Goal: Task Accomplishment & Management: Use online tool/utility

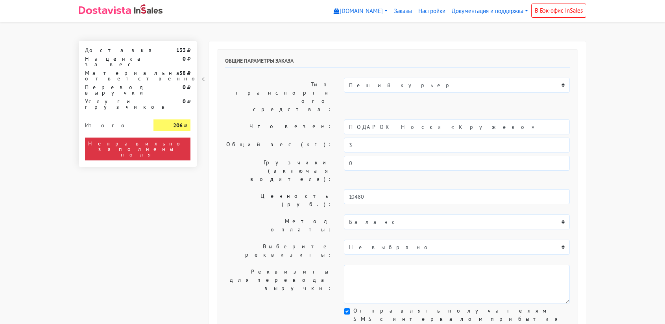
select select "11:00"
select select "21:00"
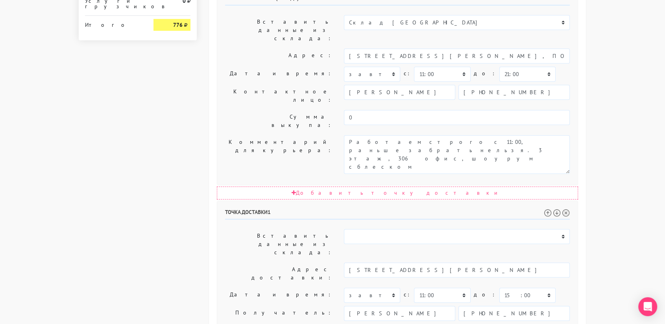
scroll to position [364, 0]
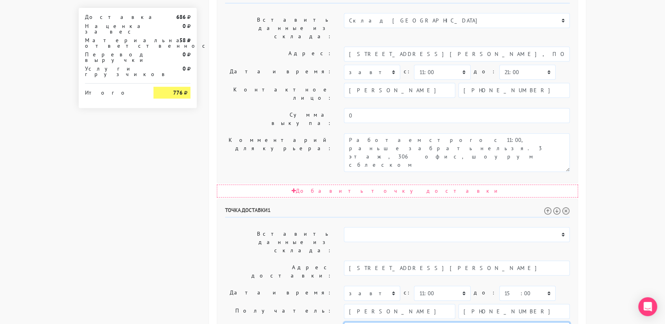
type textarea "П"
paste textarea "Только не центральный вход, а вход со осторожны зубарев пер. Курьер как приедет…"
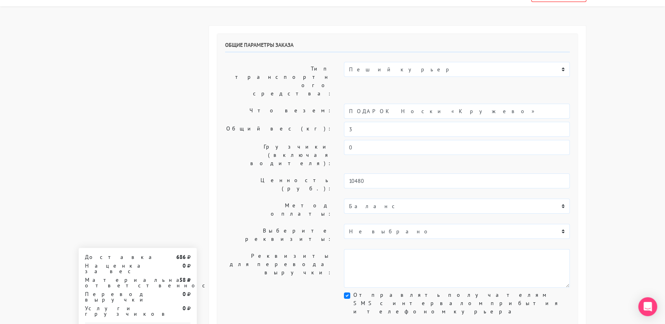
scroll to position [0, 0]
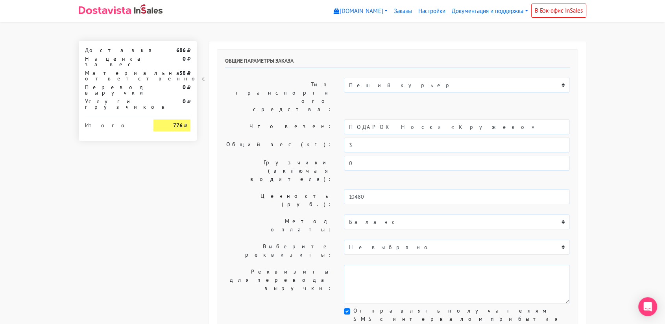
type textarea "Только не центральный вход, а вход со осторожны зубарев пер. Курьер как приедет…"
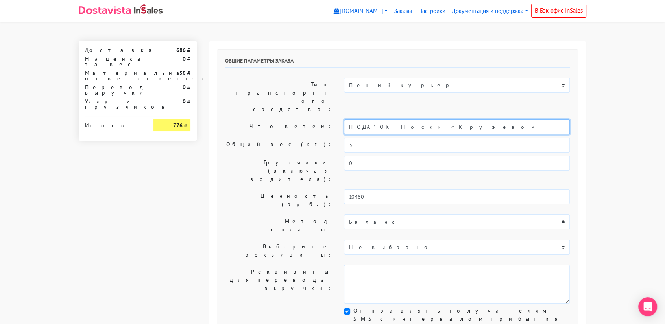
click at [405, 119] on input "ПОДАРОК Носки «Кружево»" at bounding box center [457, 126] width 226 height 15
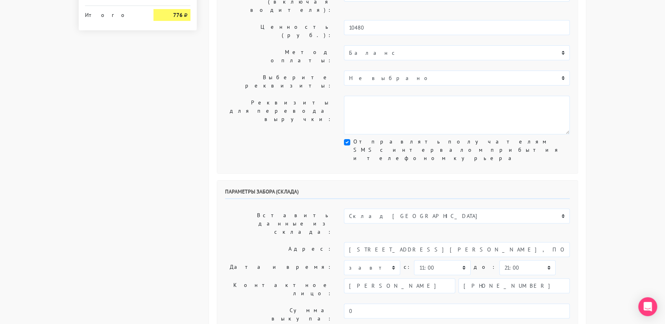
scroll to position [169, 0]
type input "украшение"
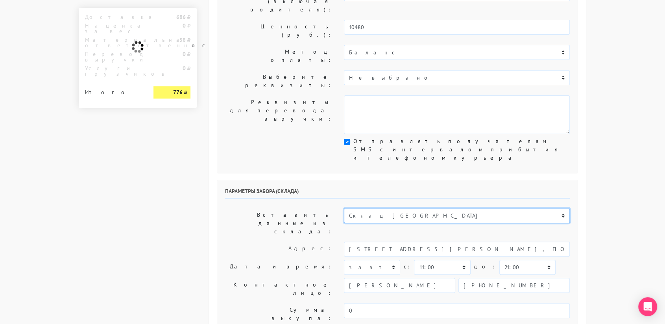
click at [391, 208] on select "Склад Москва Склад Санкт-Петербург Москва.Никольская Склад Екатеринбург" at bounding box center [457, 215] width 226 height 15
select select "1019"
click at [344, 208] on select "Склад Москва Склад Санкт-Петербург Москва.Никольская Склад Екатеринбург" at bounding box center [457, 215] width 226 height 15
type input "[STREET_ADDRESS][PERSON_NAME]"
type input "89251806702"
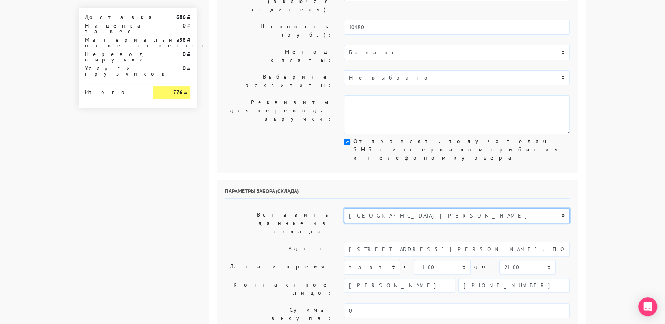
type textarea "Магазин серебряных украшений SBLESKOM (вход со стороны [GEOGRAPHIC_DATA])"
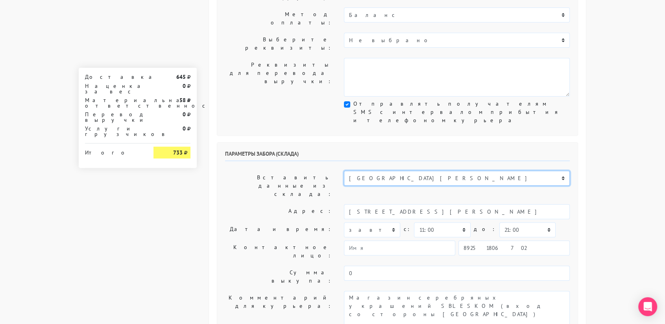
scroll to position [206, 0]
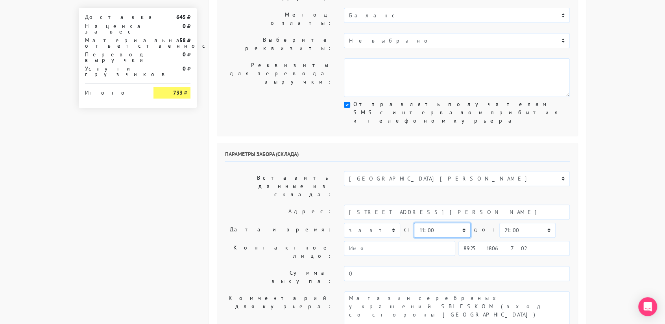
click at [428, 222] on select "00:00 00:30 01:00 01:30 02:00 02:30 03:00 03:30 04:00 04:30 05:00 05:30 06:00 0…" at bounding box center [442, 229] width 56 height 15
select select "10:30"
click at [414, 222] on select "00:00 00:30 01:00 01:30 02:00 02:30 03:00 03:30 04:00 04:30 05:00 05:30 06:00 0…" at bounding box center [442, 229] width 56 height 15
click at [520, 222] on select "00:00 00:30 01:00 01:30 02:00 02:30 03:00 03:30 04:00 04:30 05:00 05:30 06:00 0…" at bounding box center [528, 229] width 56 height 15
select select "11:00"
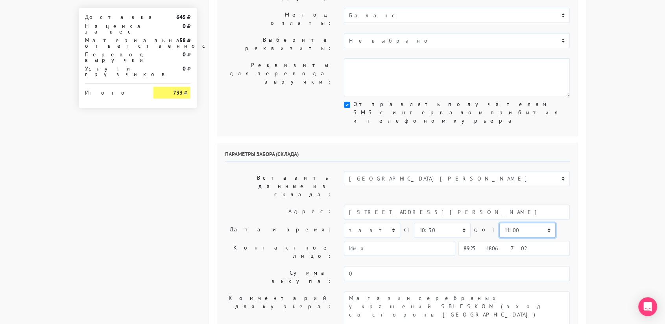
click at [500, 222] on select "00:00 00:30 01:00 01:30 02:00 02:30 03:00 03:30 04:00 04:30 05:00 05:30 06:00 0…" at bounding box center [528, 229] width 56 height 15
click at [523, 241] on input "89251806702" at bounding box center [514, 248] width 111 height 15
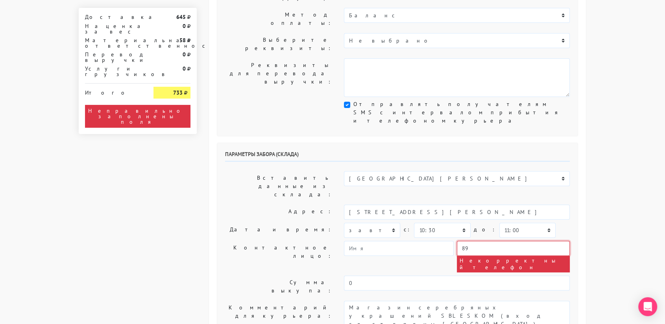
type input "8"
paste input "+7 (923) 444-81-87"
type input "+7 (923) 444-81-87"
click at [432, 300] on textarea "Магазин серебряных украшений SBLESKOM (вход со стороны [GEOGRAPHIC_DATA])" at bounding box center [457, 319] width 226 height 39
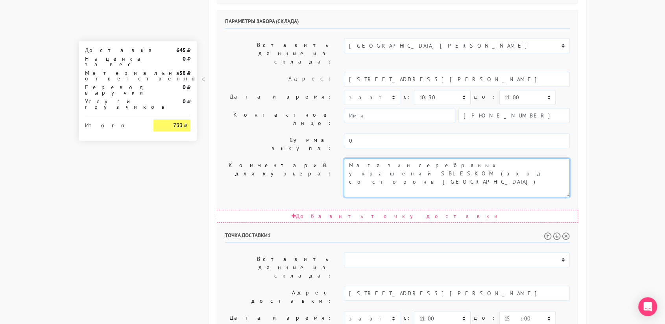
scroll to position [334, 0]
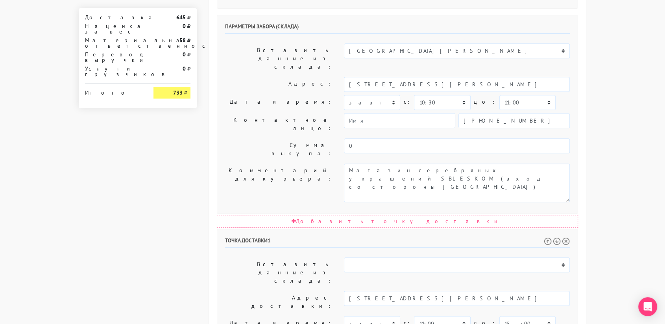
drag, startPoint x: 373, startPoint y: 241, endPoint x: 343, endPoint y: 229, distance: 32.0
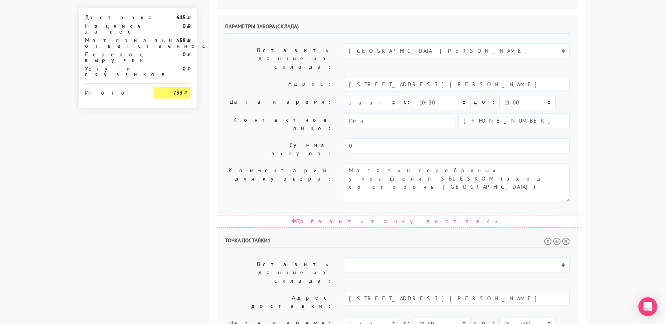
drag, startPoint x: 386, startPoint y: 252, endPoint x: 409, endPoint y: 235, distance: 29.3
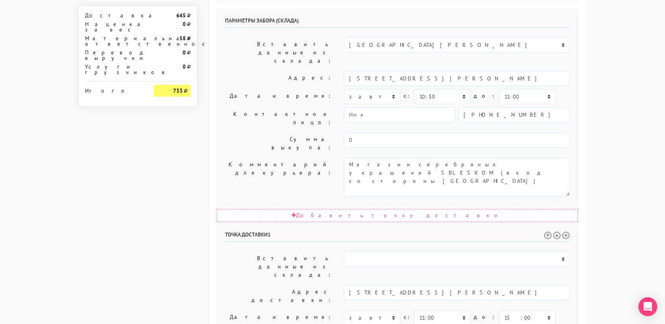
scroll to position [341, 0]
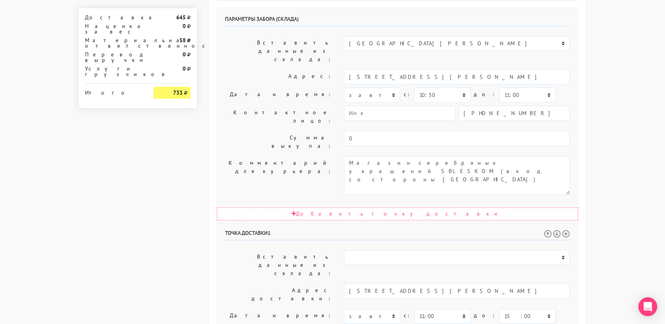
scroll to position [5, 0]
drag, startPoint x: 430, startPoint y: 242, endPoint x: 541, endPoint y: 228, distance: 111.9
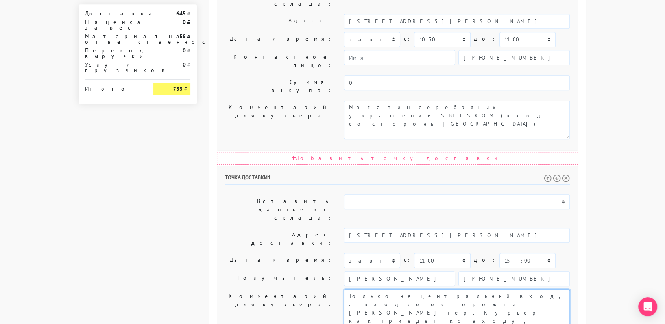
scroll to position [401, 0]
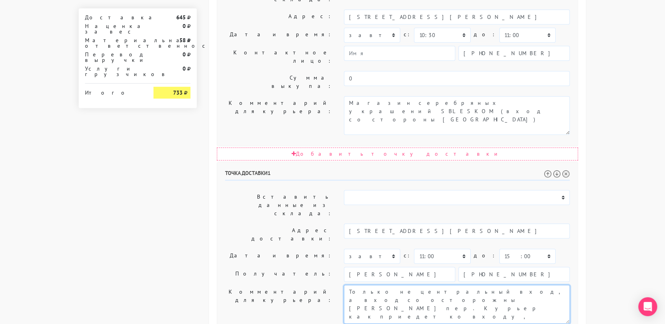
type textarea "Только не центральный вход, а вход со осторожны зубарев пер. Курьер как приедет…"
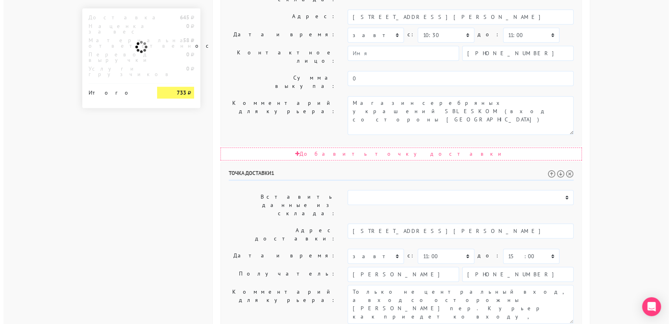
scroll to position [0, 0]
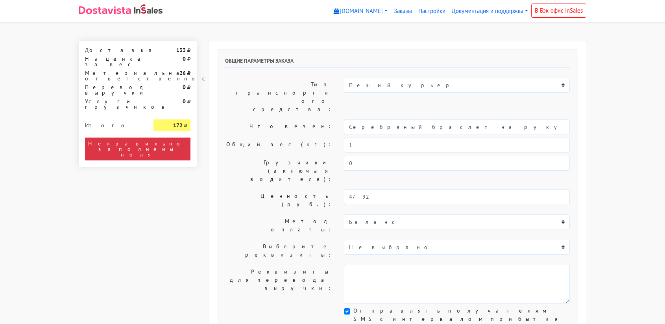
select select "11:00"
select select "21:00"
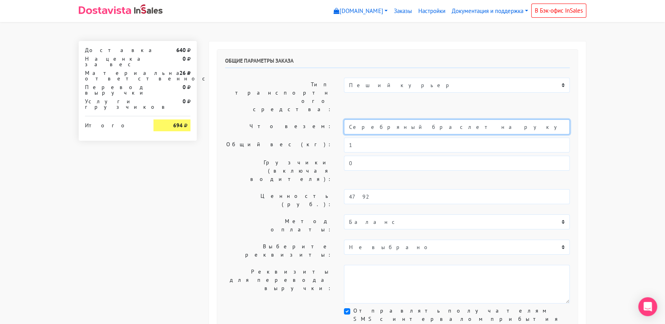
click at [414, 119] on input "Серебряный браслет на руку «Гранатовый» (14-19)" at bounding box center [457, 126] width 226 height 15
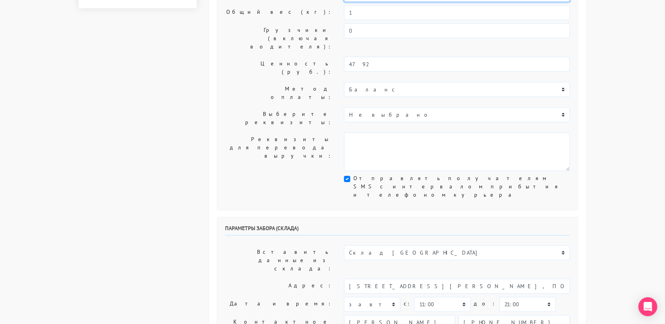
scroll to position [140, 0]
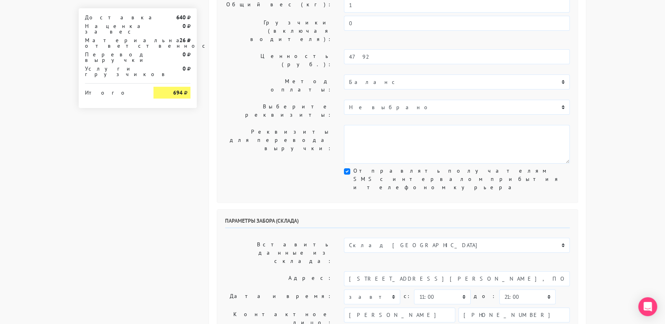
type input "украшение"
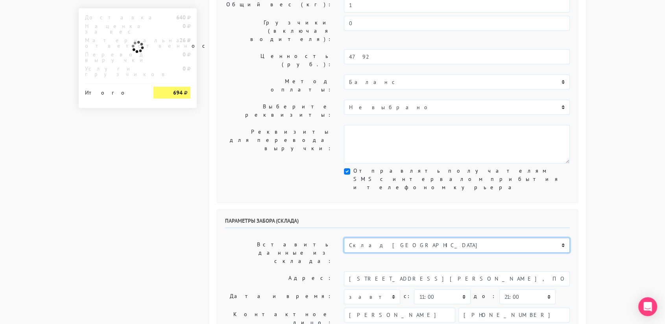
click at [406, 237] on select "Склад Москва Склад Санкт-Петербург Москва.Никольская Склад Екатеринбург" at bounding box center [457, 244] width 226 height 15
select select "1019"
click at [344, 237] on select "Склад Москва Склад Санкт-Петербург Москва.Никольская Склад Екатеринбург" at bounding box center [457, 244] width 226 height 15
type input "[STREET_ADDRESS][PERSON_NAME]"
type input "89251806702"
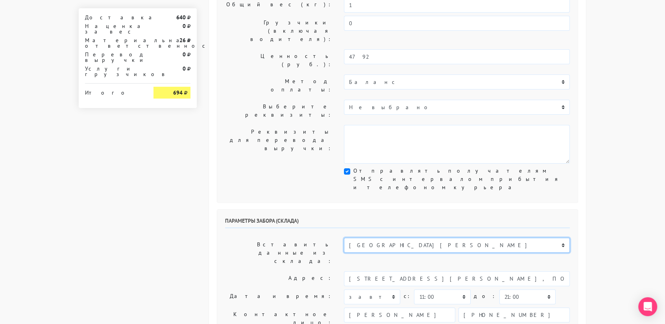
type textarea "Магазин серебряных украшений SBLESKOM (вход со стороны [GEOGRAPHIC_DATA])"
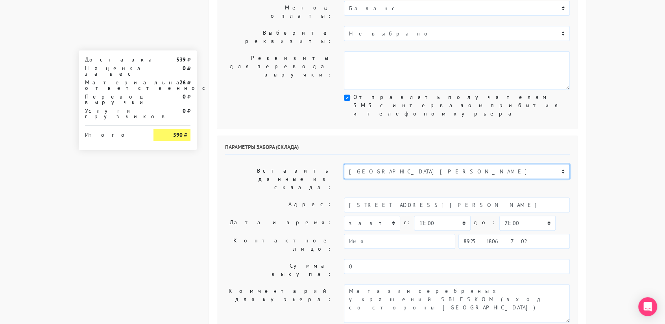
scroll to position [213, 0]
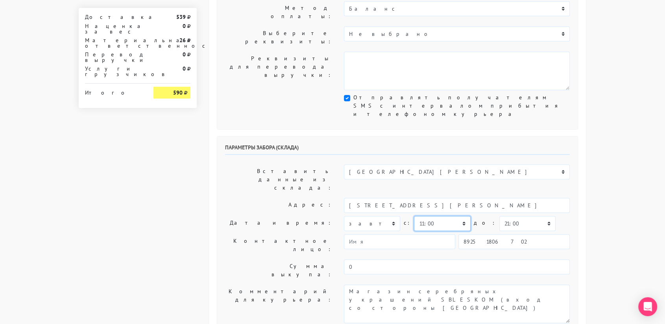
click at [456, 216] on select "00:00 00:30 01:00 01:30 02:00 02:30 03:00 03:30 04:00 04:30 05:00 05:30 06:00 0…" at bounding box center [442, 223] width 56 height 15
select select "12:00"
click at [414, 216] on select "00:00 00:30 01:00 01:30 02:00 02:30 03:00 03:30 04:00 04:30 05:00 05:30 06:00 0…" at bounding box center [442, 223] width 56 height 15
click at [526, 216] on select "00:00 00:30 01:00 01:30 02:00 02:30 03:00 03:30 04:00 04:30 05:00 05:30 06:00 0…" at bounding box center [528, 223] width 56 height 15
select select "12:30"
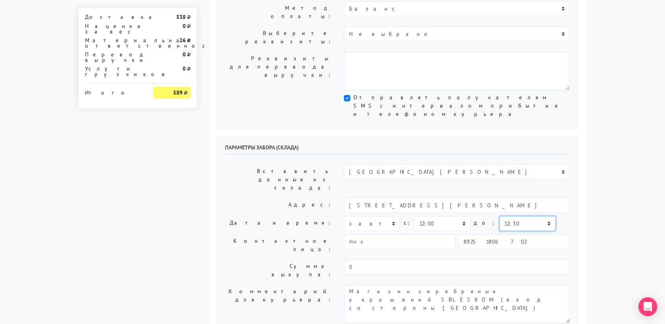
click at [500, 216] on select "00:00 00:30 01:00 01:30 02:00 02:30 03:00 03:30 04:00 04:30 05:00 05:30 06:00 0…" at bounding box center [528, 223] width 56 height 15
click at [509, 234] on input "89251806702" at bounding box center [514, 241] width 111 height 15
type input "8"
paste input "+7 (923) 444-81-87"
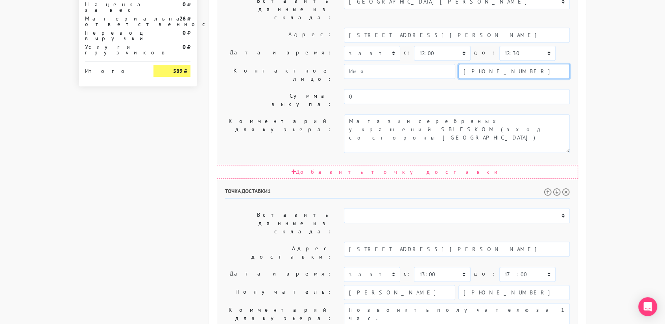
scroll to position [401, 0]
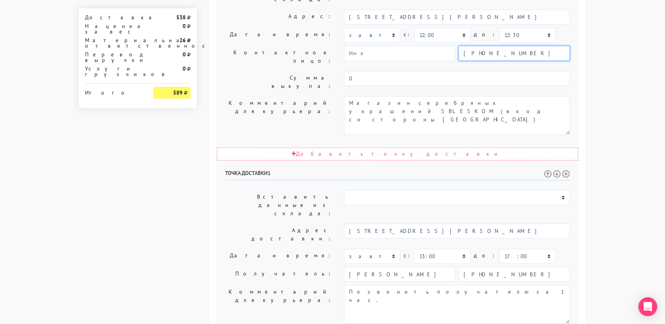
type input "+7 (923) 444-81-87"
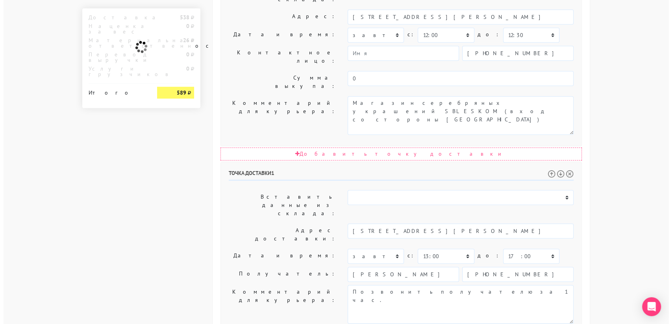
scroll to position [0, 0]
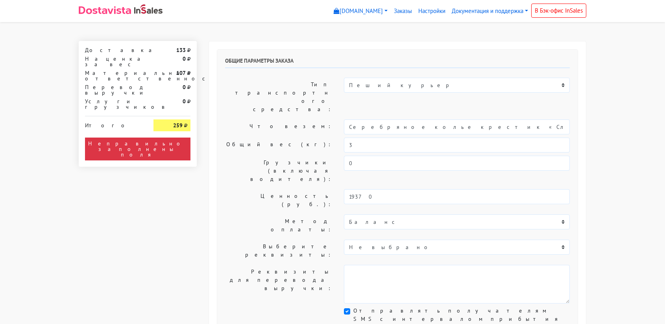
select select "11:00"
select select "21:00"
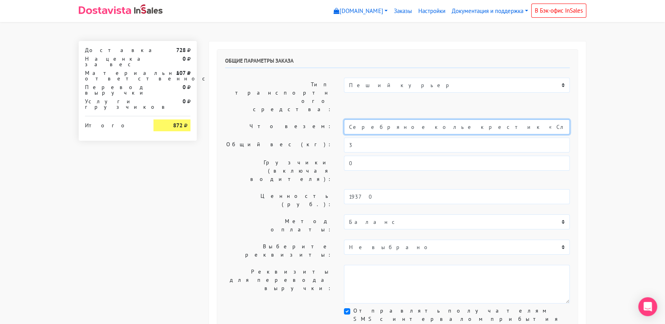
click at [428, 119] on input "Серебряное колье крестик «Слияние» (60)" at bounding box center [457, 126] width 226 height 15
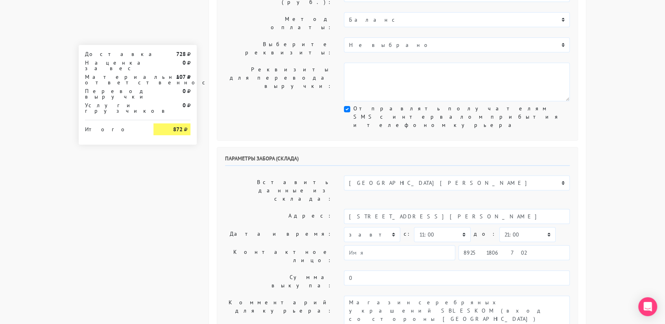
scroll to position [202, 0]
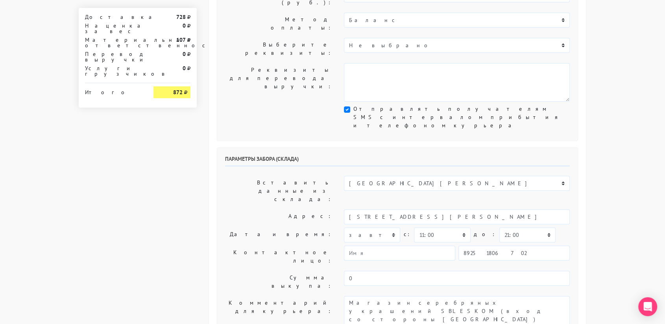
type input "украшение"
click at [445, 227] on select "00:00 00:30 01:00 01:30 02:00 02:30 03:00 03:30 04:00 04:30 05:00 05:30 06:00 0…" at bounding box center [442, 234] width 56 height 15
select select "10:30"
click at [414, 227] on select "00:00 00:30 01:00 01:30 02:00 02:30 03:00 03:30 04:00 04:30 05:00 05:30 06:00 0…" at bounding box center [442, 234] width 56 height 15
click at [507, 227] on select "00:00 00:30 01:00 01:30 02:00 02:30 03:00 03:30 04:00 04:30 05:00 05:30 06:00 0…" at bounding box center [528, 234] width 56 height 15
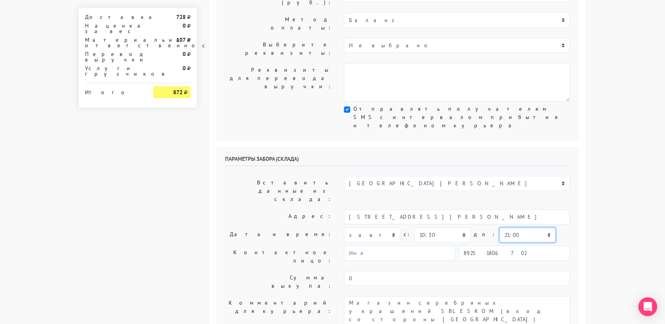
select select "11:00"
click at [500, 227] on select "00:00 00:30 01:00 01:30 02:00 02:30 03:00 03:30 04:00 04:30 05:00 05:30 06:00 0…" at bounding box center [528, 234] width 56 height 15
click at [501, 245] on input "89251806702" at bounding box center [514, 252] width 111 height 15
type input "8"
paste input "+7 (923) 444-81-87"
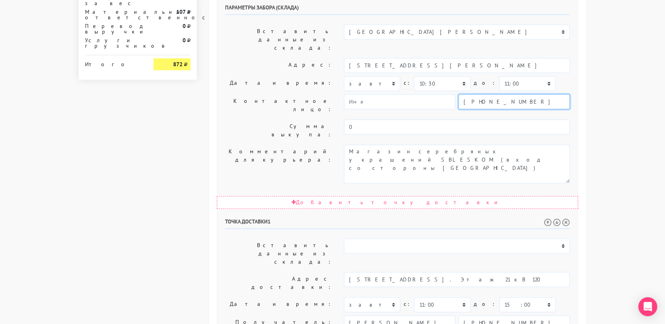
scroll to position [355, 0]
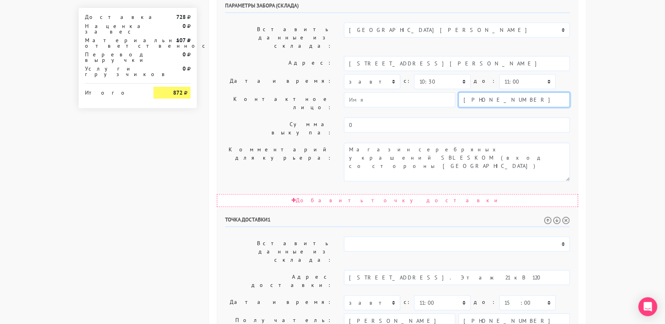
type input "+7 (923) 444-81-87"
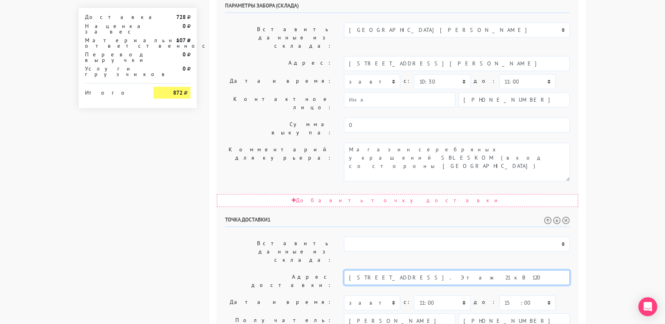
click at [489, 270] on input "Москва, Проезд Невельского 1корпус 4. Этаж 21 кВ 120" at bounding box center [457, 277] width 226 height 15
drag, startPoint x: 489, startPoint y: 159, endPoint x: 447, endPoint y: 153, distance: 42.9
click at [447, 270] on input "Москва, Проезд Невельского 1корпус 4. Этаж 21 кВ 120" at bounding box center [457, 277] width 226 height 15
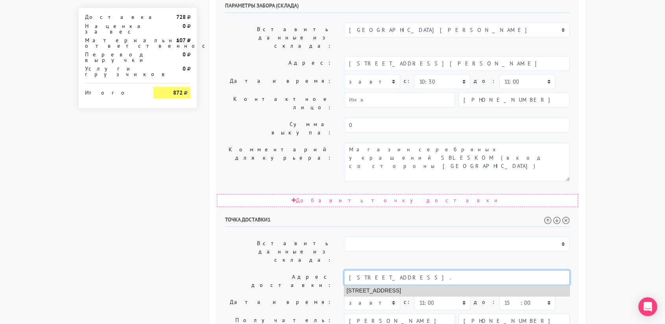
click at [441, 285] on li "Москва, проезд Невельского, 1 к4" at bounding box center [457, 290] width 226 height 11
type input "Москва, проезд Невельского, 1 к4"
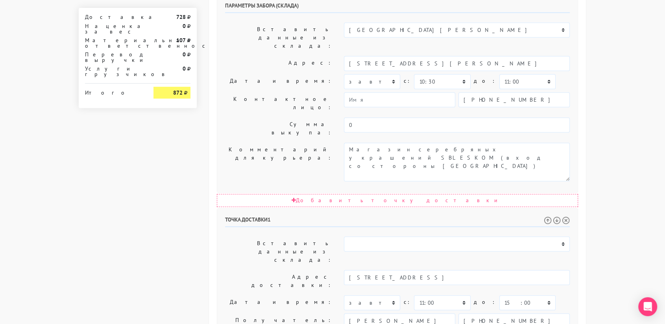
paste textarea "Этаж 21 кВ 120"
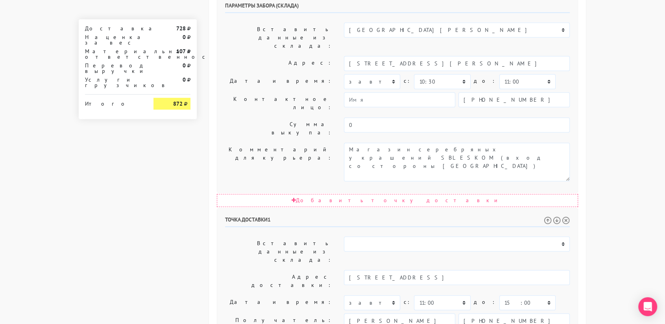
scroll to position [401, 0]
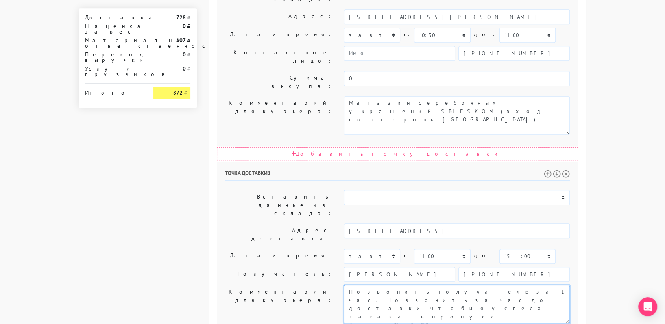
type textarea "Позвонить получателю за 1 час. Позвонить за час до доставки чтобы я успела зака…"
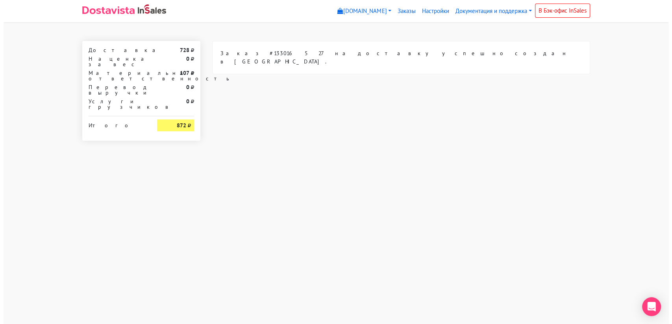
scroll to position [0, 0]
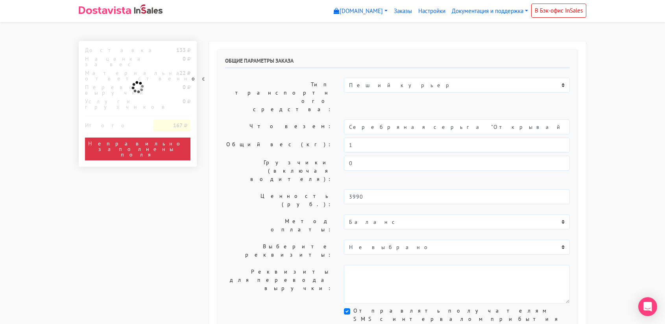
select select "11:00"
select select "21:00"
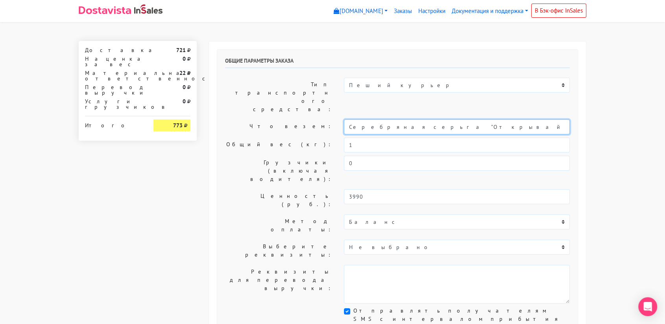
click at [420, 119] on input "Серебряная серьга "Открывайся"" at bounding box center [457, 126] width 226 height 15
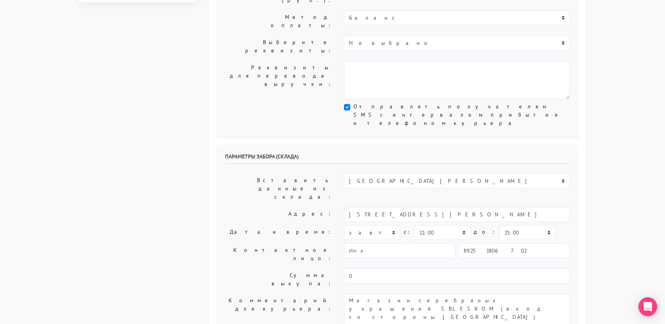
scroll to position [204, 0]
type input "украшение"
click at [439, 224] on select "00:00 00:30 01:00 01:30 02:00 02:30 03:00 03:30 04:00 04:30 05:00 05:30 06:00 0…" at bounding box center [442, 231] width 56 height 15
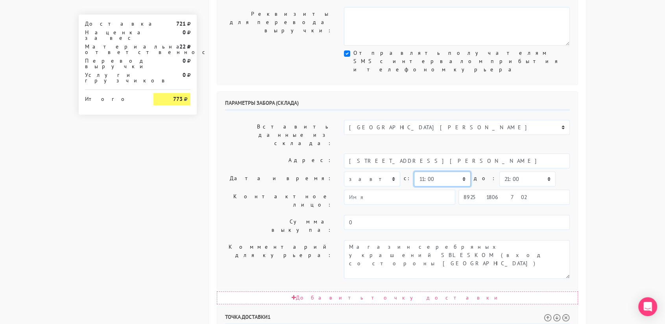
scroll to position [233, 0]
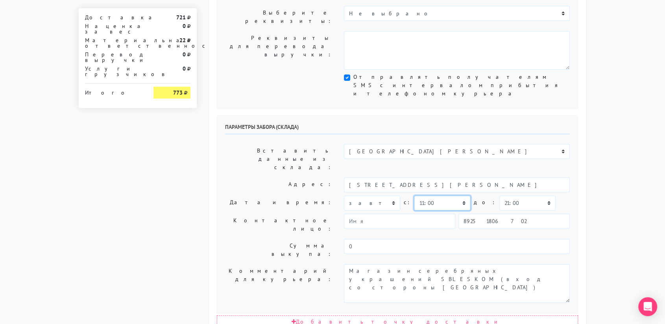
click at [442, 195] on select "00:00 00:30 01:00 01:30 02:00 02:30 03:00 03:30 04:00 04:30 05:00 05:30 06:00 0…" at bounding box center [442, 202] width 56 height 15
select select "17:00"
click at [414, 195] on select "00:00 00:30 01:00 01:30 02:00 02:30 03:00 03:30 04:00 04:30 05:00 05:30 06:00 0…" at bounding box center [442, 202] width 56 height 15
click at [516, 195] on select "00:00 00:30 01:00 01:30 02:00 02:30 03:00 03:30 04:00 04:30 05:00 05:30 06:00 0…" at bounding box center [528, 202] width 56 height 15
select select "17:30"
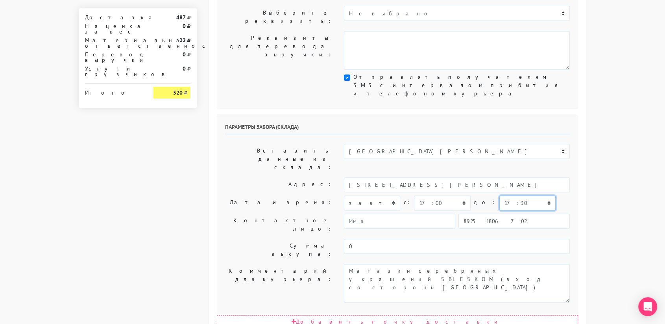
click at [500, 195] on select "00:00 00:30 01:00 01:30 02:00 02:30 03:00 03:30 04:00 04:30 05:00 05:30 06:00 0…" at bounding box center [528, 202] width 56 height 15
click at [518, 213] on input "89251806702" at bounding box center [514, 220] width 111 height 15
type input "9234448187"
type input "[PERSON_NAME]"
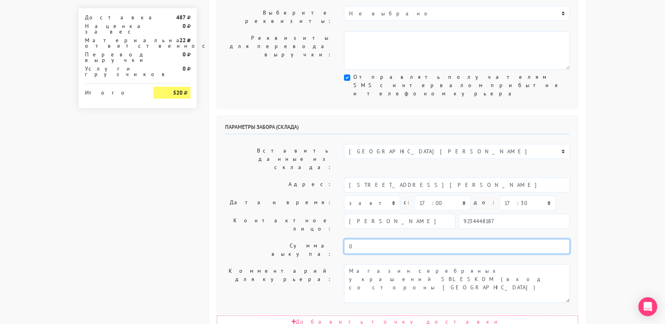
click at [438, 239] on input "0" at bounding box center [457, 246] width 226 height 15
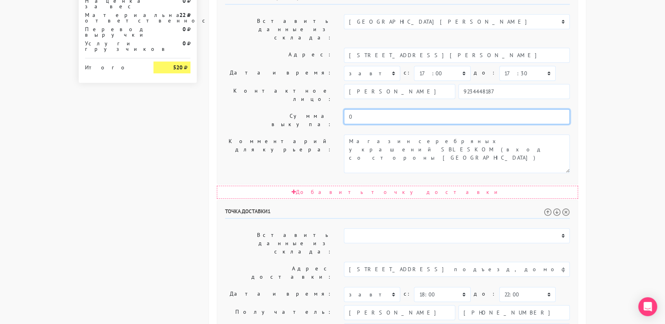
scroll to position [363, 0]
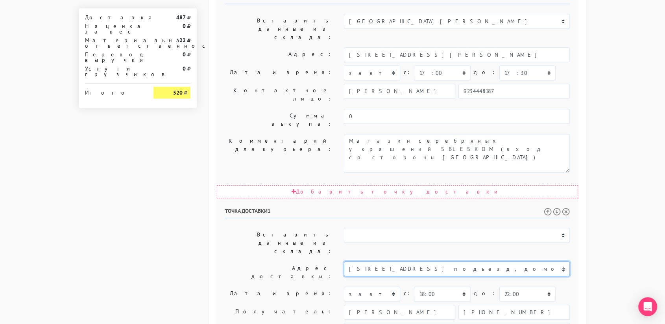
drag, startPoint x: 549, startPoint y: 148, endPoint x: 437, endPoint y: 151, distance: 112.2
click at [437, 261] on input "Москва, Краснодарская ул., д.51, к.2,1 подъезд, домофон 108в, 16 этаж, кв.108" at bounding box center [457, 268] width 226 height 15
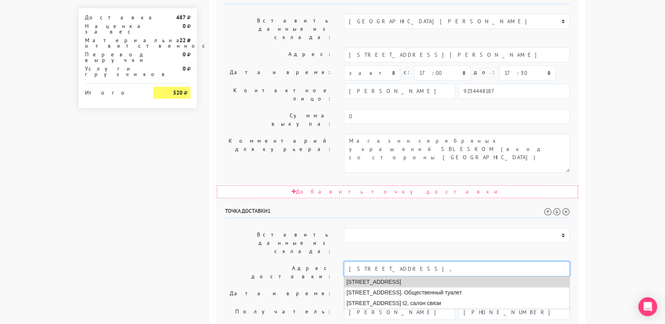
click at [437, 276] on li "Москва, Краснодарская улица, 51 к2" at bounding box center [457, 281] width 226 height 11
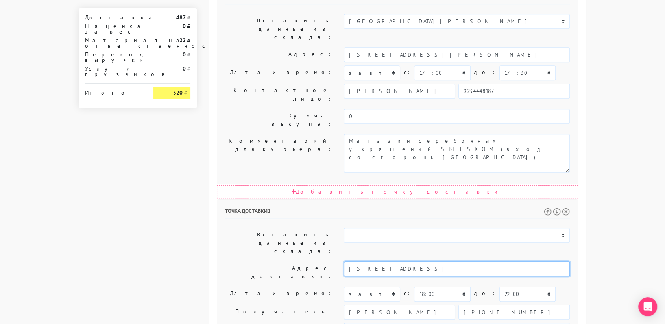
type input "Москва, Краснодарская улица, 51 к2"
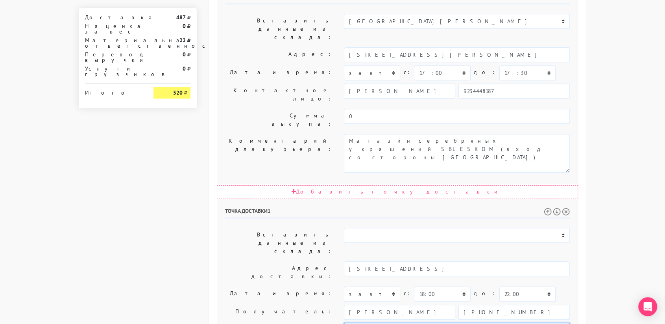
paste textarea "1 подъезд, домофон 108в, 16 этаж, кв.108"
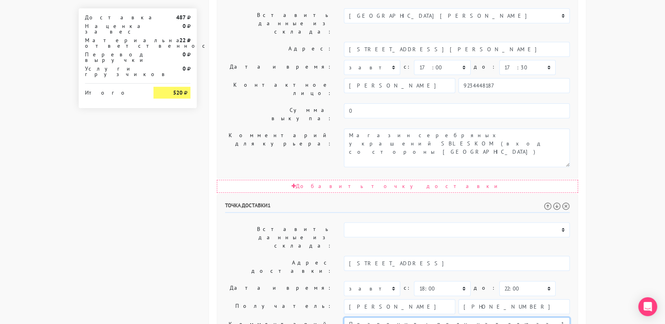
scroll to position [401, 0]
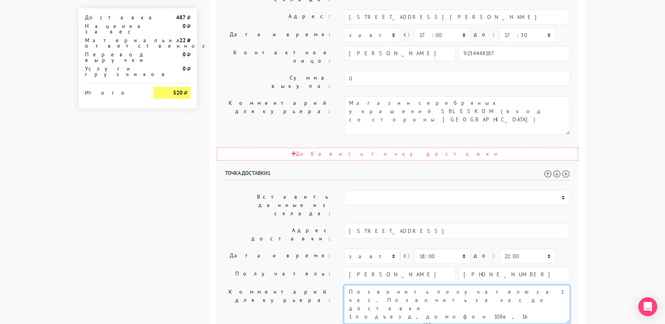
type textarea "Позвонить получателю за 1 час. Позвонить за час до доставки 1 подъезд, домофон …"
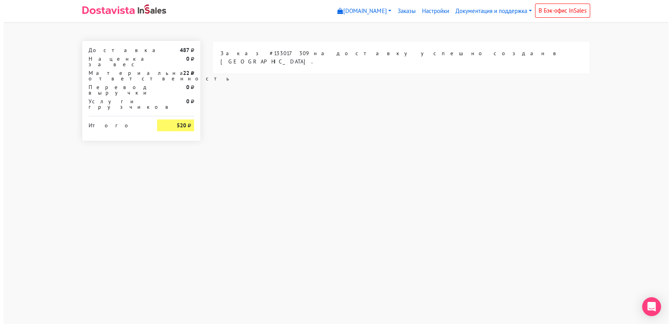
scroll to position [0, 0]
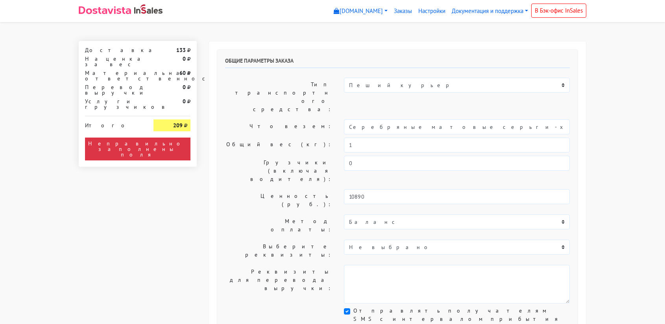
select select "11:00"
select select "21:00"
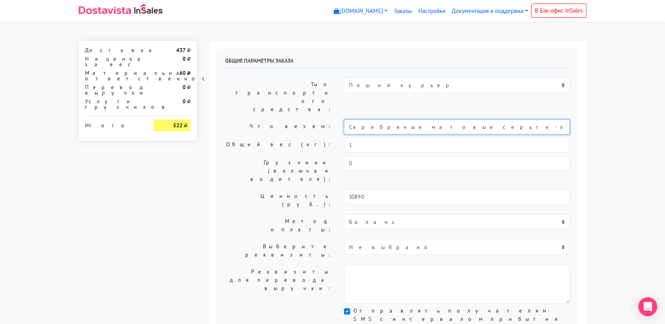
click at [386, 119] on input "Серебряные матовые серьги-хупы "Match"" at bounding box center [457, 126] width 226 height 15
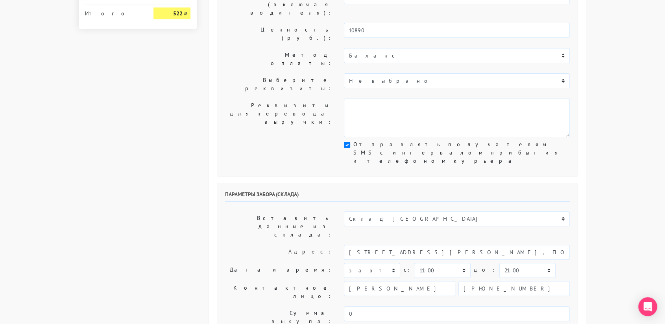
scroll to position [167, 0]
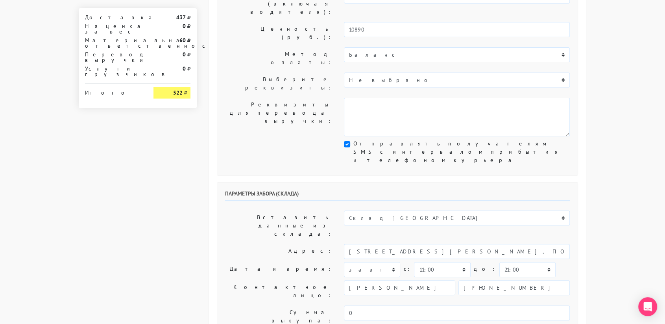
type input "урашение"
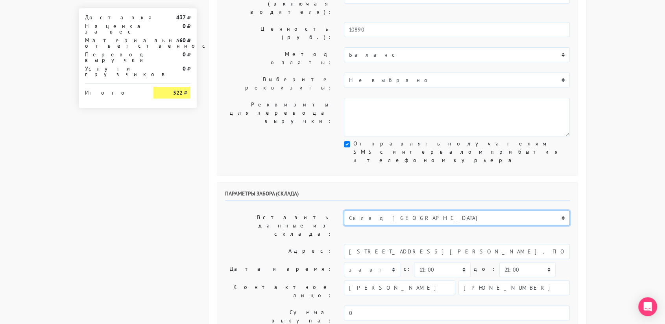
click at [396, 210] on select "Склад [GEOGRAPHIC_DATA] Склад [GEOGRAPHIC_DATA] [GEOGRAPHIC_DATA][PERSON_NAME] …" at bounding box center [457, 217] width 226 height 15
select select "1019"
click at [344, 210] on select "Склад [GEOGRAPHIC_DATA] Склад [GEOGRAPHIC_DATA] [GEOGRAPHIC_DATA][PERSON_NAME] …" at bounding box center [457, 217] width 226 height 15
type input "[STREET_ADDRESS][PERSON_NAME]"
type input "89251806702"
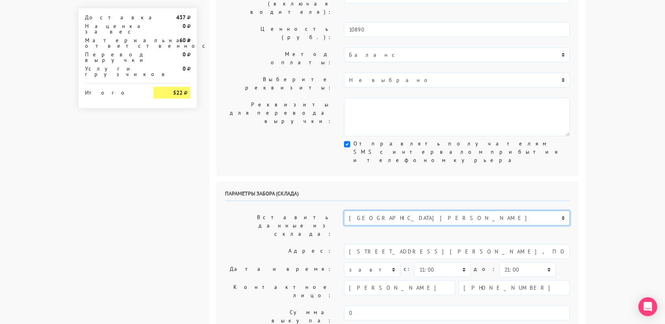
type textarea "Магазин серебряных украшений SBLESKOM (вход со стороны [GEOGRAPHIC_DATA])"
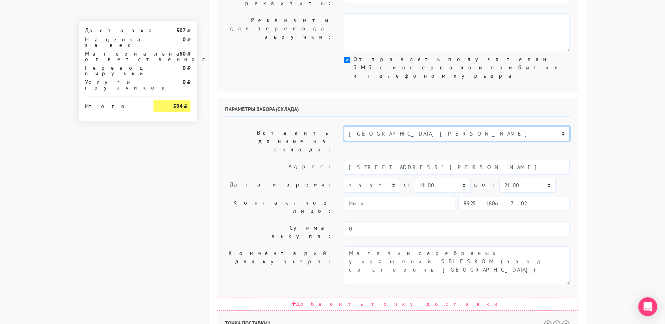
scroll to position [250, 0]
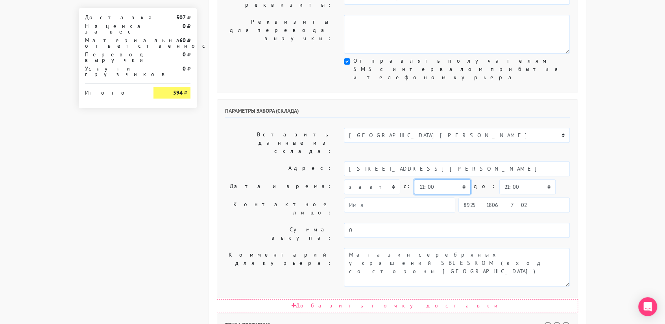
click at [457, 179] on select "00:00 00:30 01:00 01:30 02:00 02:30 03:00 03:30 04:00 04:30 05:00 05:30 06:00 0…" at bounding box center [442, 186] width 56 height 15
select select "10:30"
click at [414, 179] on select "00:00 00:30 01:00 01:30 02:00 02:30 03:00 03:30 04:00 04:30 05:00 05:30 06:00 0…" at bounding box center [442, 186] width 56 height 15
click at [513, 179] on select "00:00 00:30 01:00 01:30 02:00 02:30 03:00 03:30 04:00 04:30 05:00 05:30 06:00 0…" at bounding box center [528, 186] width 56 height 15
select select "11:00"
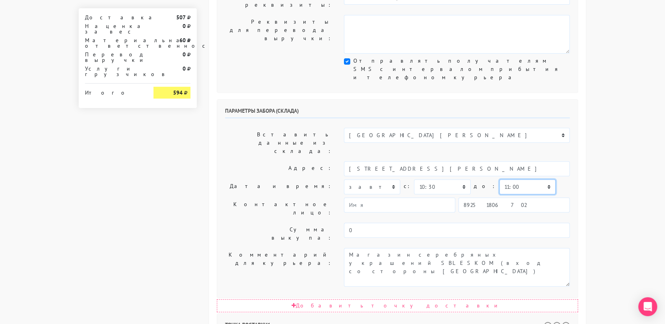
click at [500, 179] on select "00:00 00:30 01:00 01:30 02:00 02:30 03:00 03:30 04:00 04:30 05:00 05:30 06:00 0…" at bounding box center [528, 186] width 56 height 15
click at [547, 197] on input "89251806702" at bounding box center [514, 204] width 111 height 15
type input "9234448187"
type input "[PERSON_NAME]"
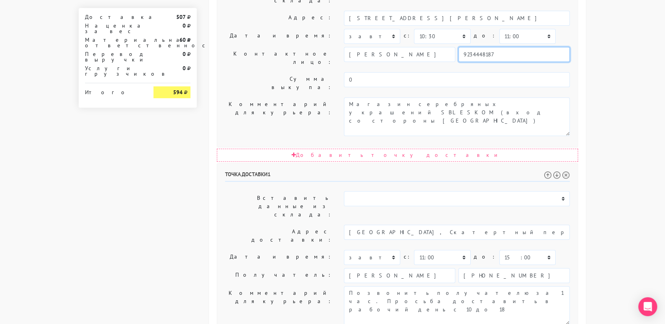
scroll to position [401, 0]
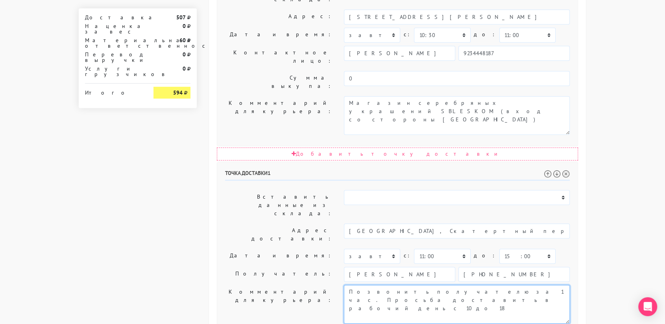
drag, startPoint x: 549, startPoint y: 166, endPoint x: 426, endPoint y: 164, distance: 122.8
click at [426, 285] on textarea "Позвонить получателю за 1 час. Просьба доставить в рабочий день с 10 до 18" at bounding box center [457, 304] width 226 height 39
type textarea "Позвонить получателю за 1 час."
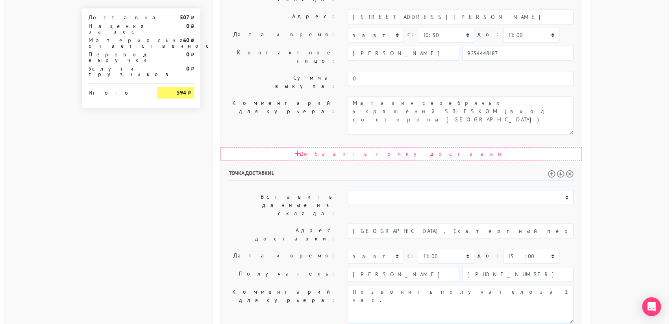
scroll to position [0, 0]
